Goal: Navigation & Orientation: Understand site structure

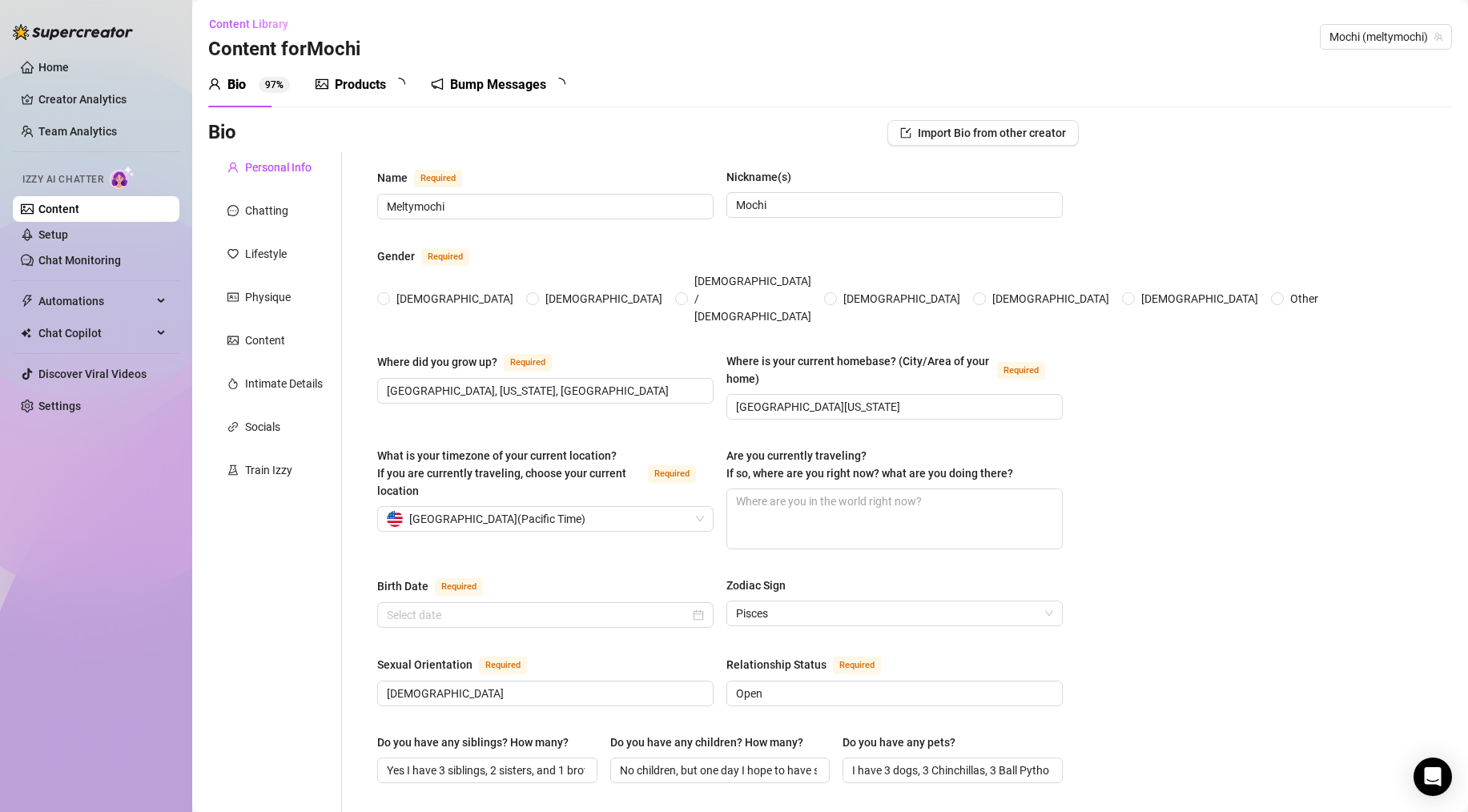
radio input "true"
type input "[DATE]"
click at [358, 80] on div "Products" at bounding box center [360, 85] width 52 height 19
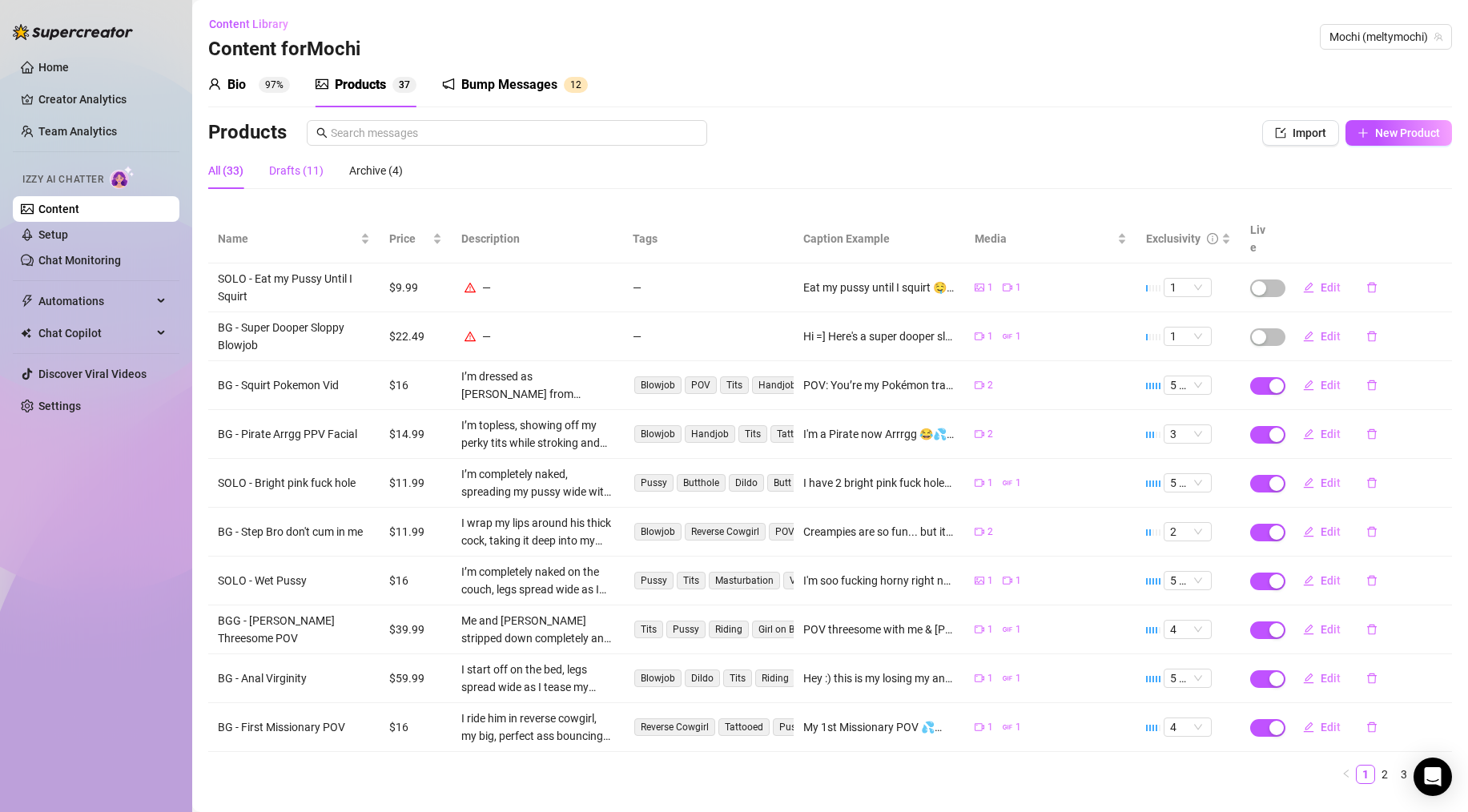
click at [305, 168] on div "Drafts (11)" at bounding box center [296, 170] width 55 height 17
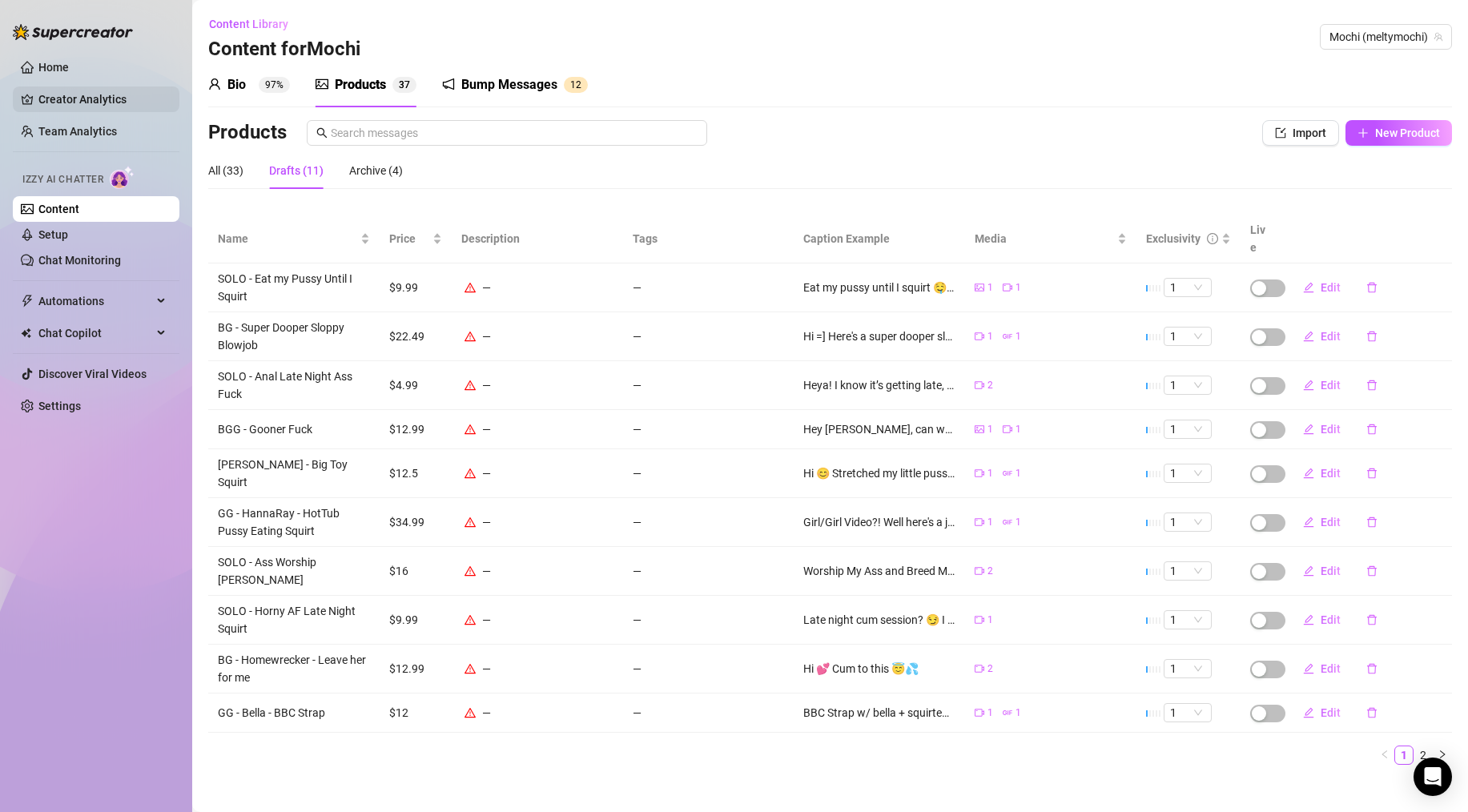
click at [72, 104] on link "Creator Analytics" at bounding box center [102, 99] width 128 height 26
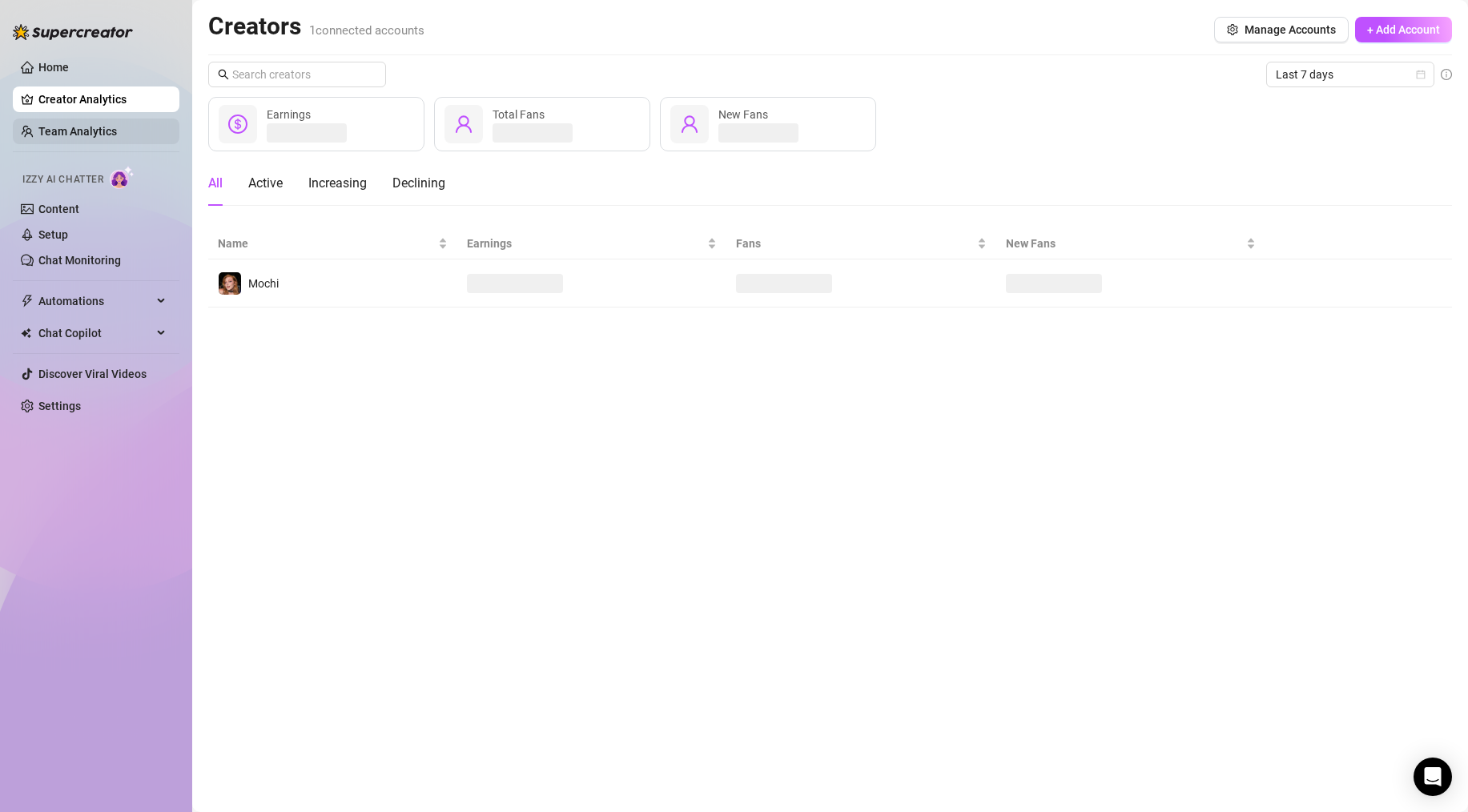
click at [78, 126] on link "Team Analytics" at bounding box center [78, 130] width 79 height 12
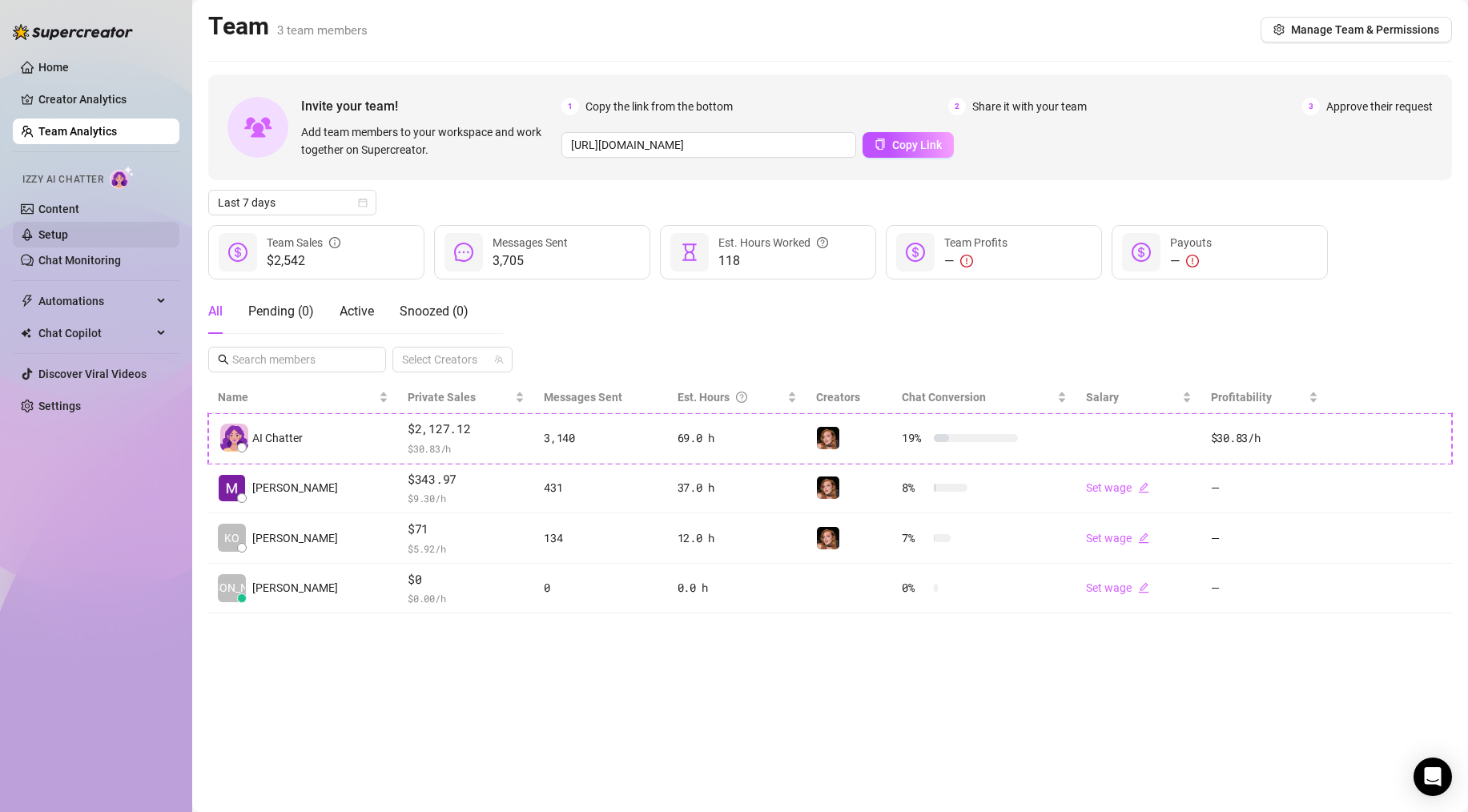
click at [57, 237] on link "Setup" at bounding box center [53, 234] width 30 height 12
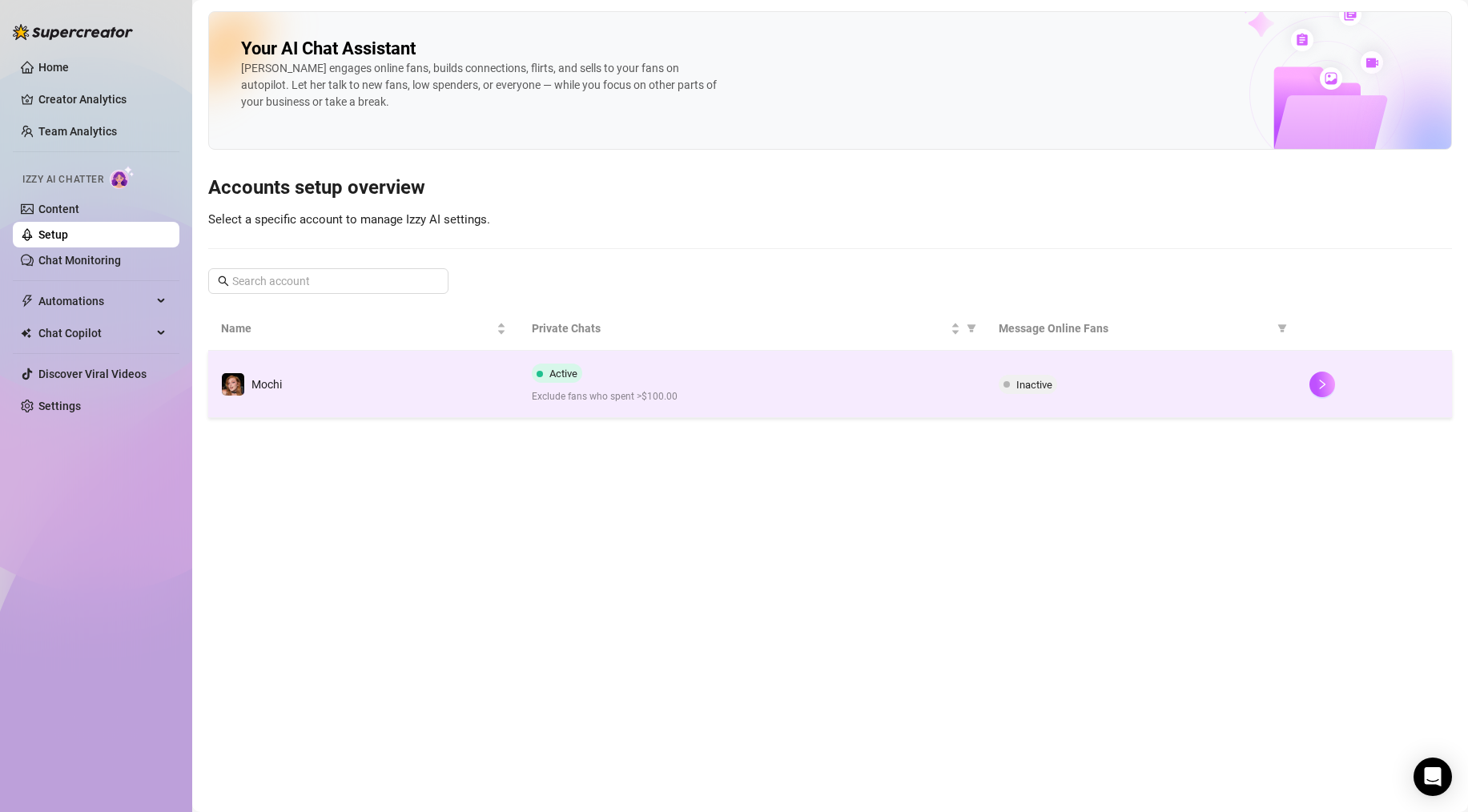
click at [710, 362] on td "Active Exclude fans who spent >$100.00" at bounding box center [752, 384] width 466 height 67
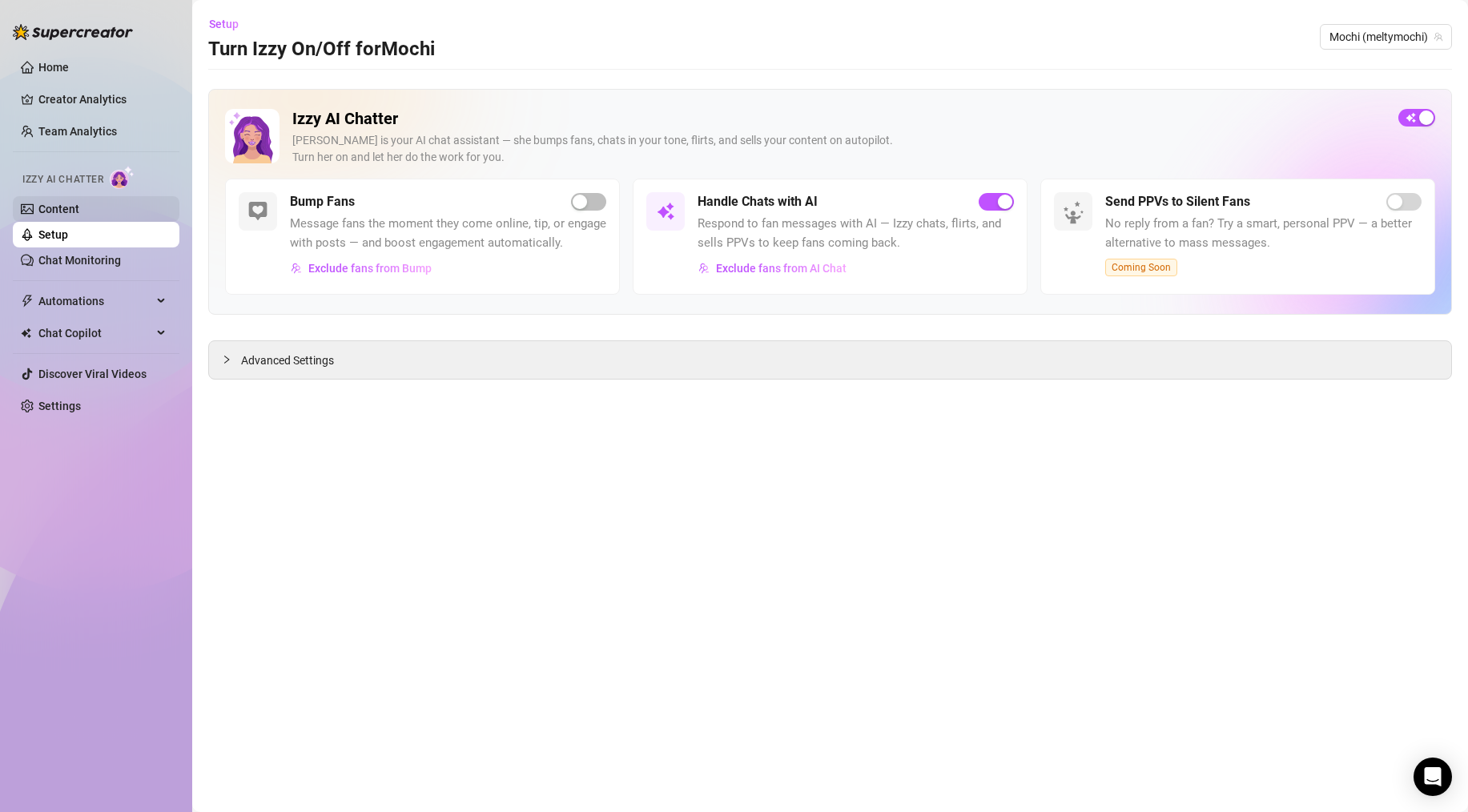
click at [59, 209] on link "Content" at bounding box center [58, 209] width 41 height 12
